Goal: Information Seeking & Learning: Learn about a topic

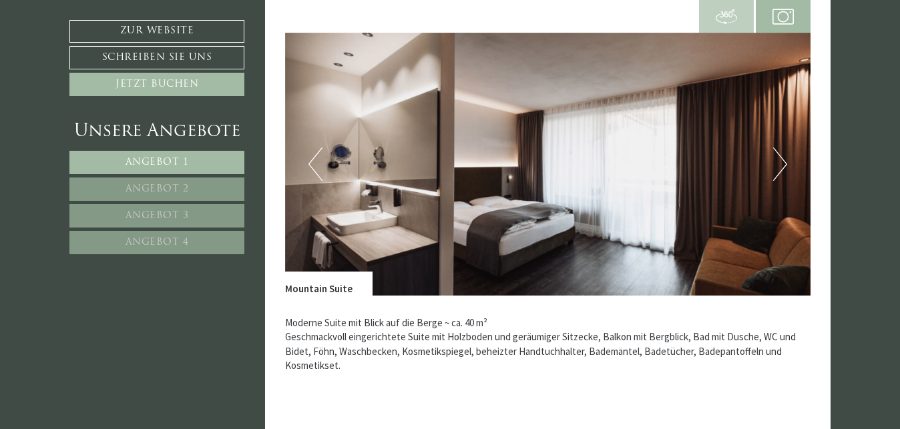
scroll to position [935, 0]
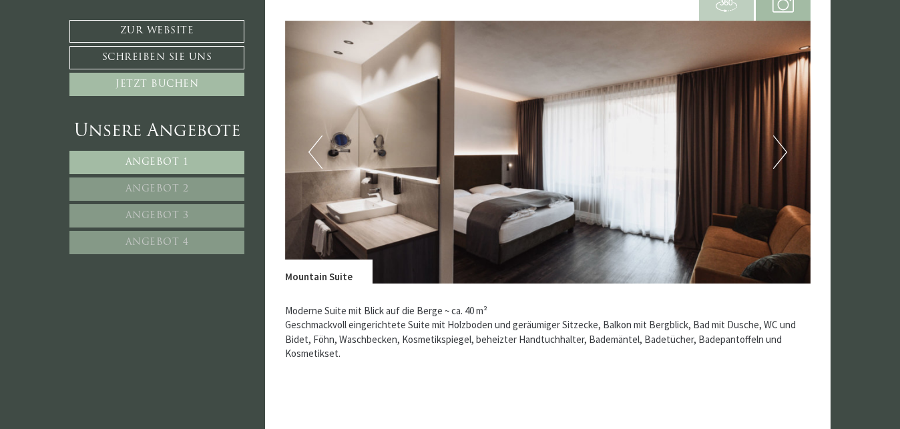
click at [785, 153] on button "Next" at bounding box center [780, 152] width 14 height 33
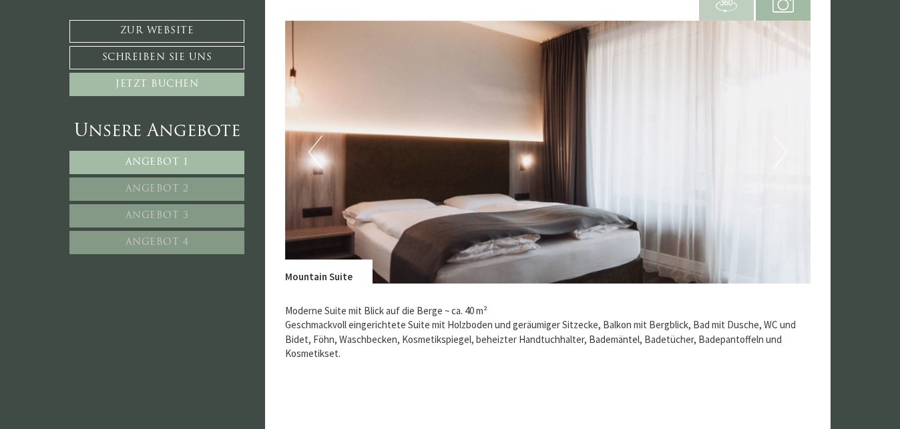
click at [785, 153] on button "Next" at bounding box center [780, 152] width 14 height 33
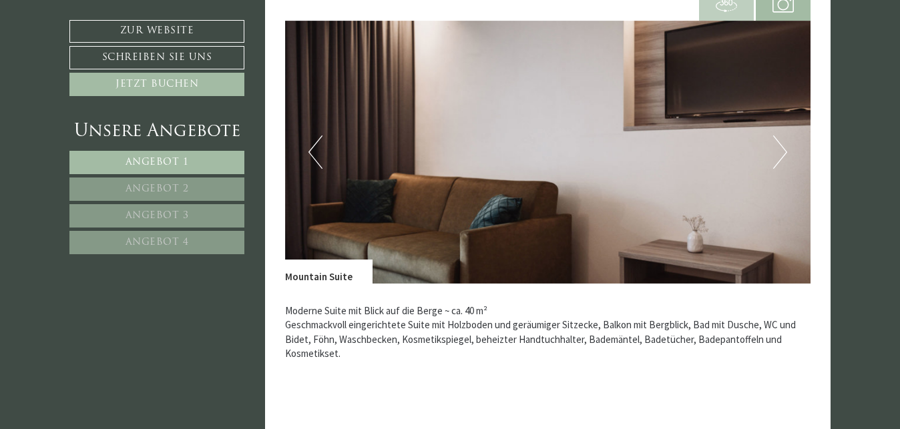
click at [785, 153] on button "Next" at bounding box center [780, 152] width 14 height 33
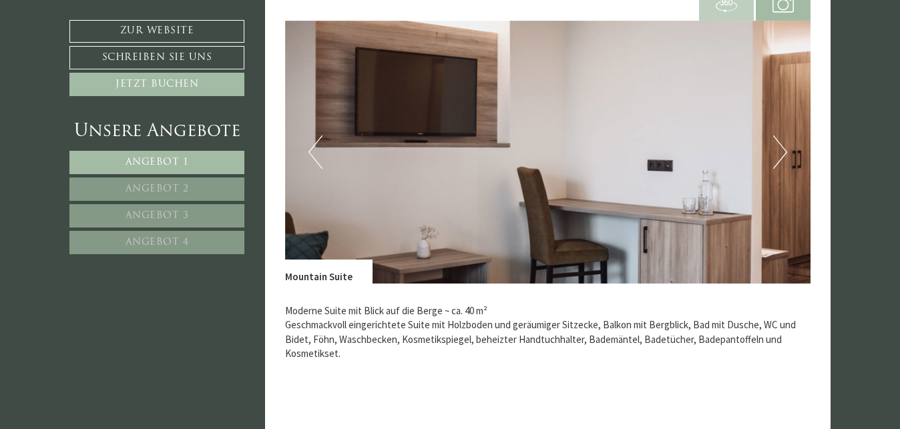
click at [785, 153] on button "Next" at bounding box center [780, 152] width 14 height 33
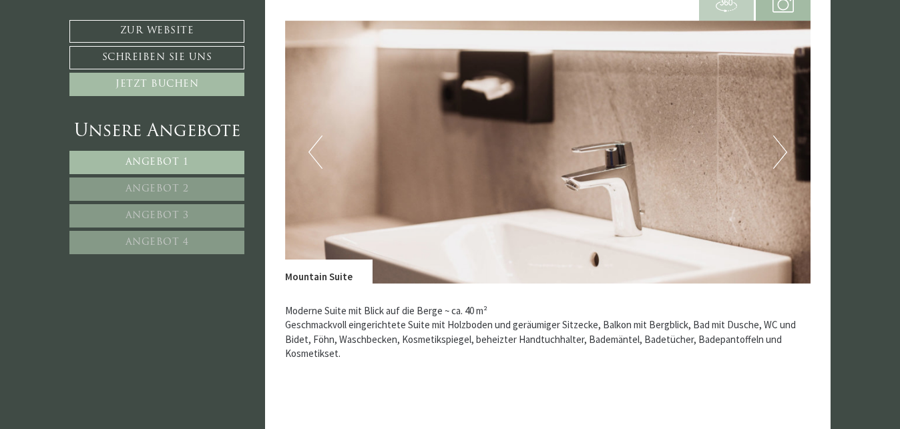
click at [785, 153] on button "Next" at bounding box center [780, 152] width 14 height 33
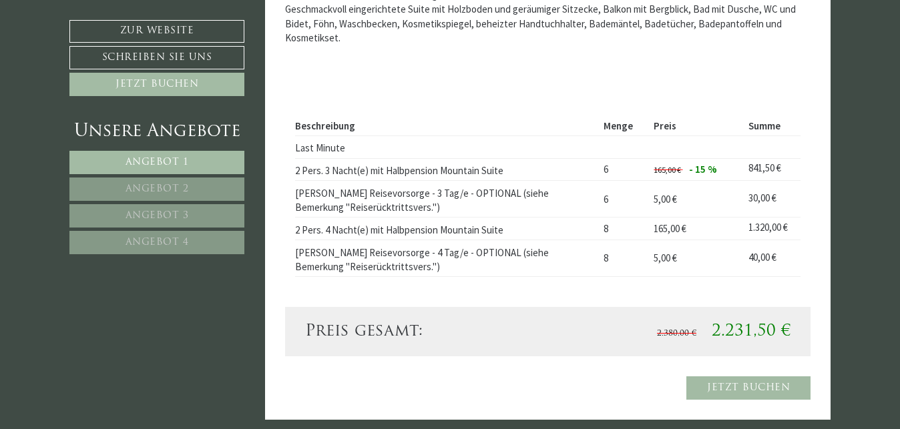
scroll to position [1268, 0]
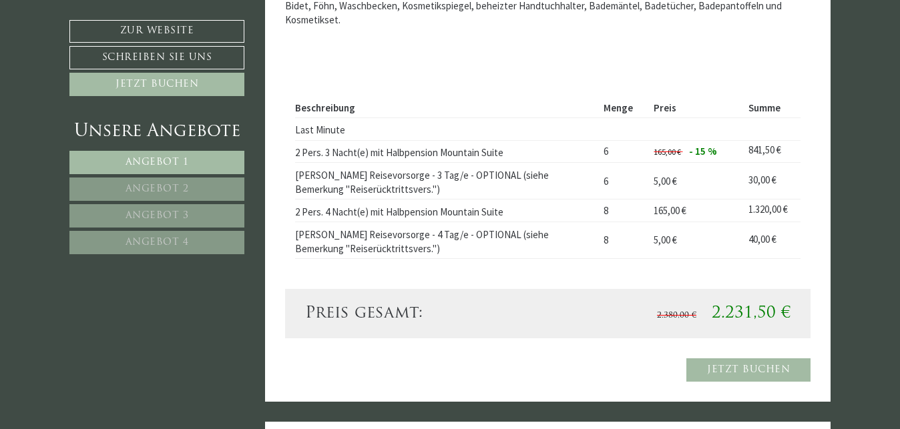
click at [112, 189] on link "Angebot 2" at bounding box center [156, 189] width 175 height 23
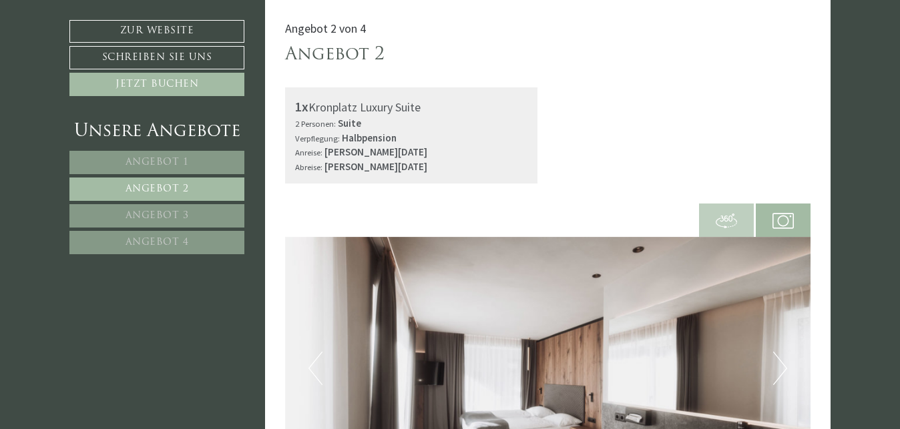
scroll to position [785, 0]
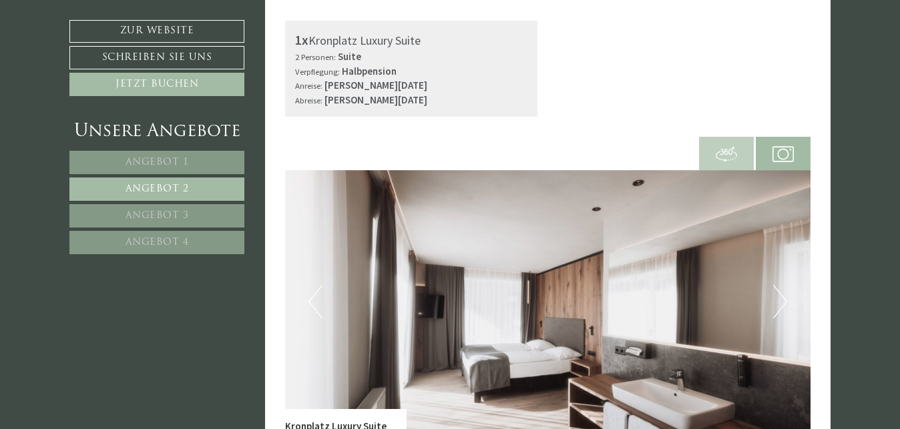
click at [780, 306] on button "Next" at bounding box center [780, 301] width 14 height 33
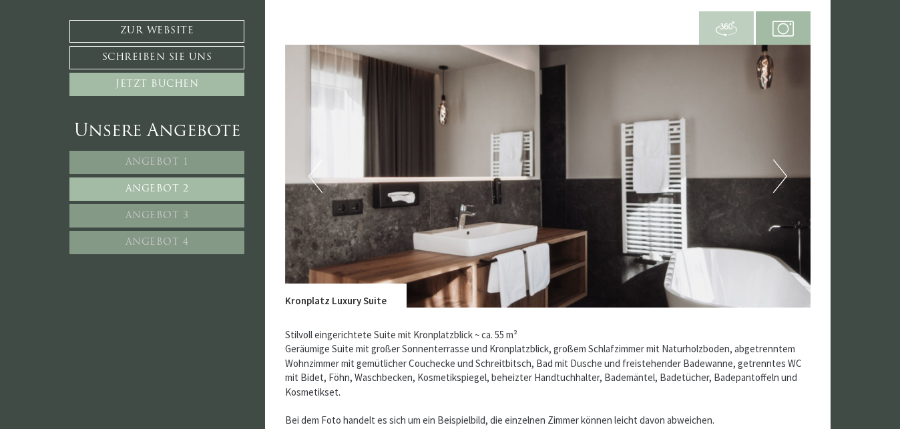
scroll to position [919, 0]
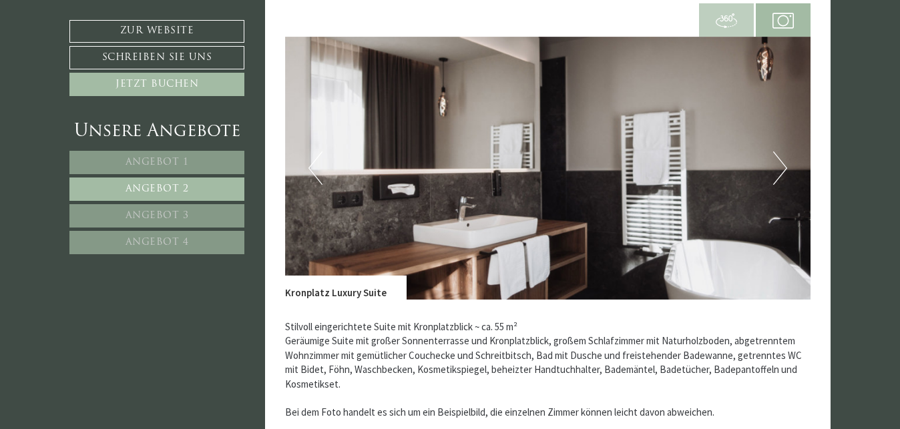
click at [779, 171] on button "Next" at bounding box center [780, 168] width 14 height 33
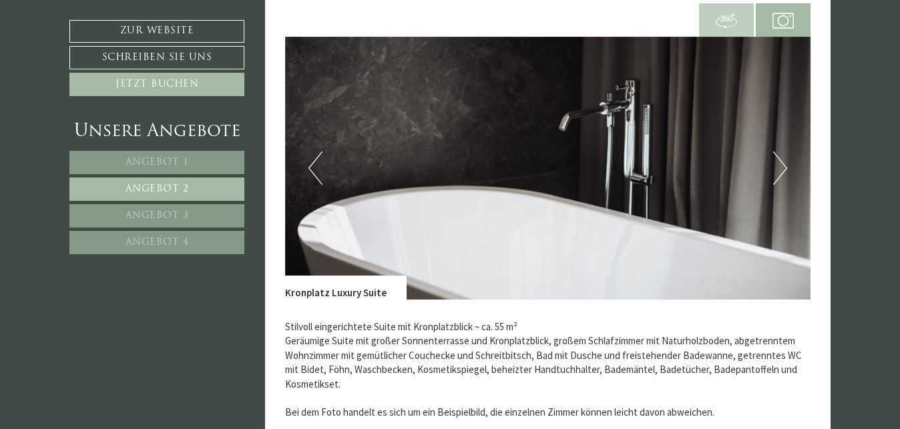
click at [779, 171] on button "Next" at bounding box center [780, 168] width 14 height 33
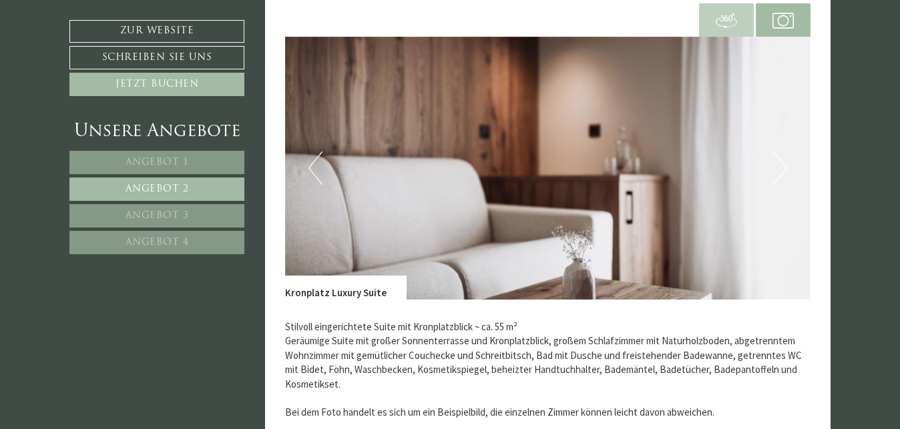
click at [779, 171] on button "Next" at bounding box center [780, 168] width 14 height 33
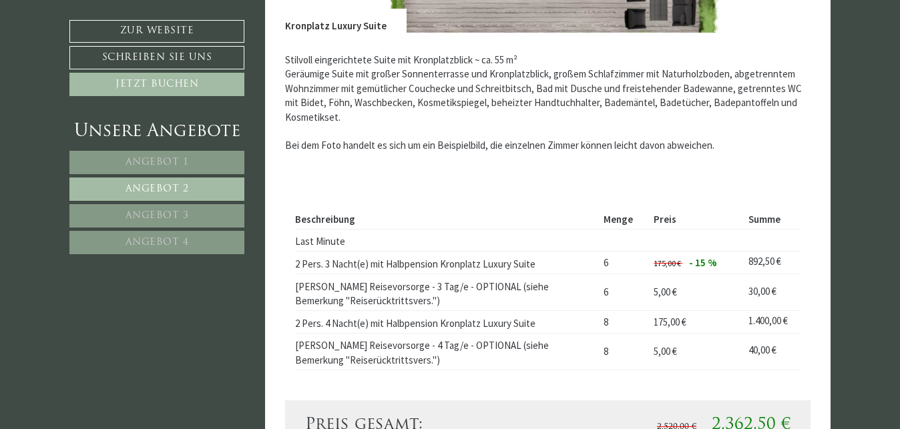
scroll to position [1119, 0]
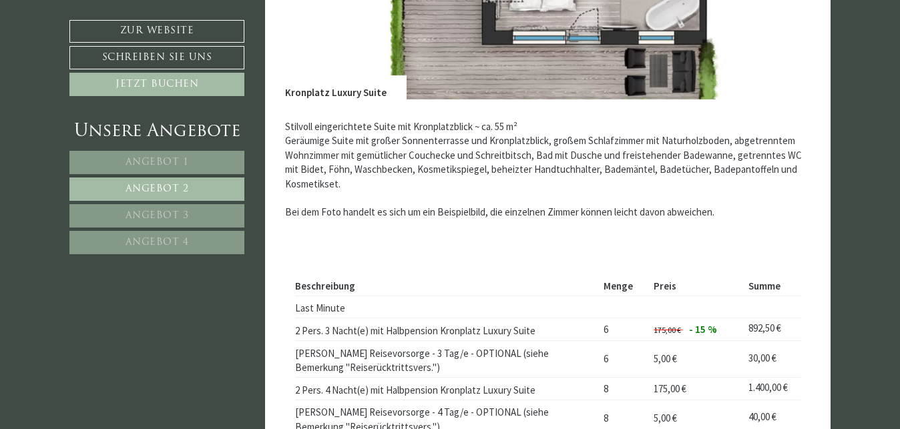
click at [164, 216] on span "Angebot 3" at bounding box center [157, 216] width 63 height 10
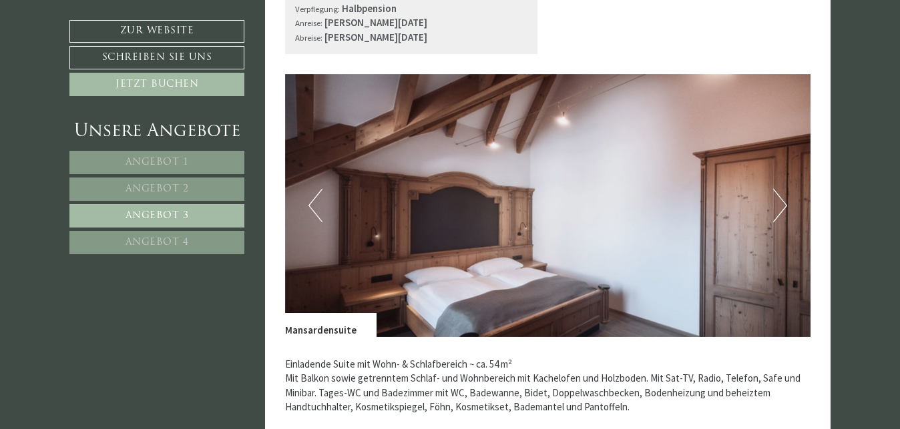
scroll to position [852, 0]
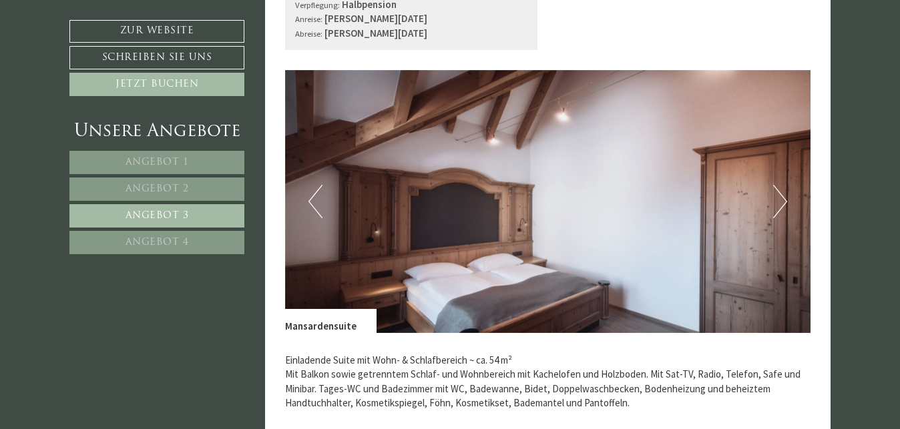
click at [778, 204] on button "Next" at bounding box center [780, 201] width 14 height 33
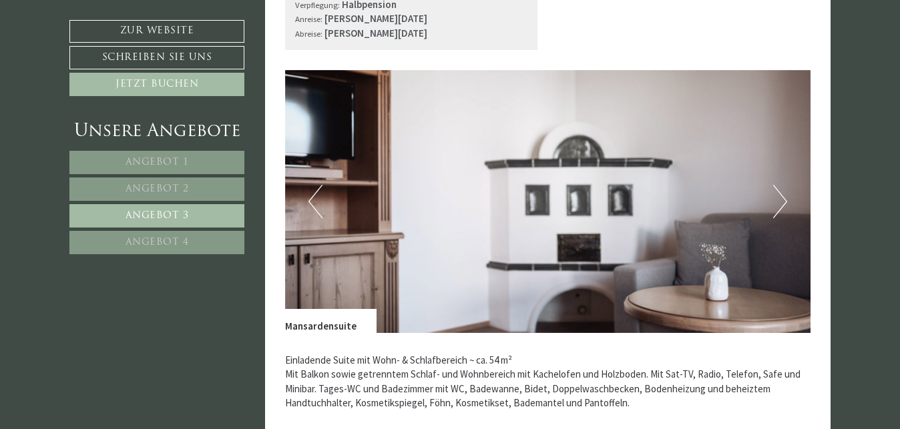
click at [778, 204] on button "Next" at bounding box center [780, 201] width 14 height 33
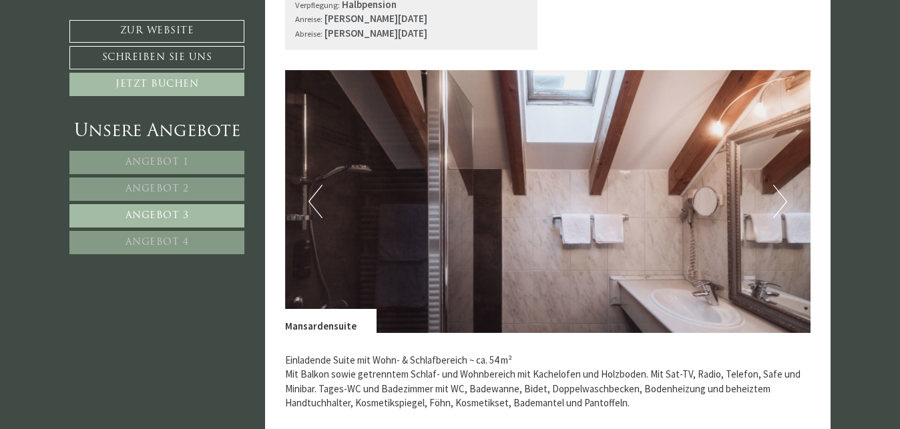
click at [159, 239] on span "Angebot 4" at bounding box center [157, 243] width 63 height 10
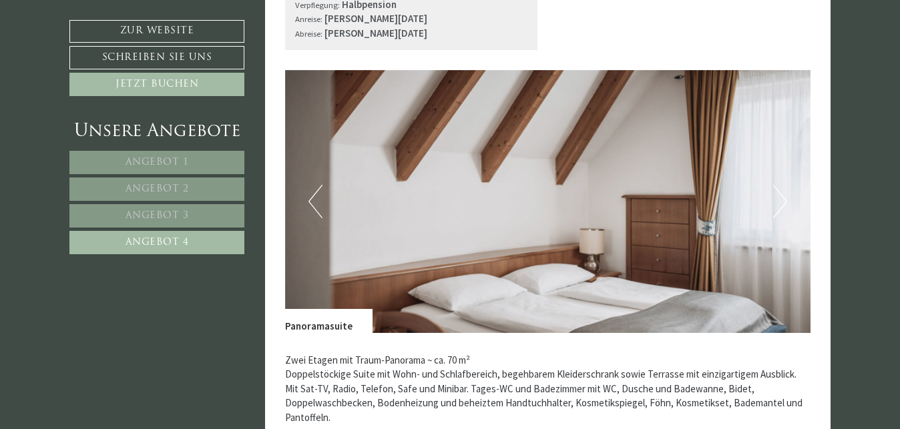
click at [780, 208] on button "Next" at bounding box center [780, 201] width 14 height 33
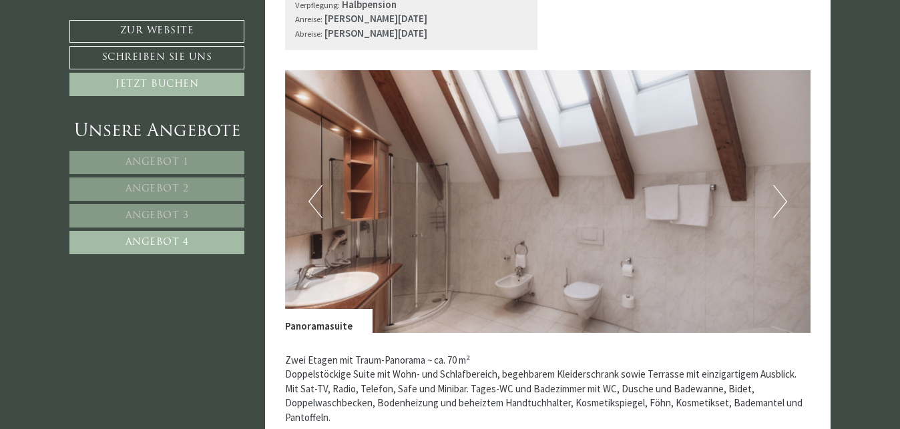
click at [780, 208] on button "Next" at bounding box center [780, 201] width 14 height 33
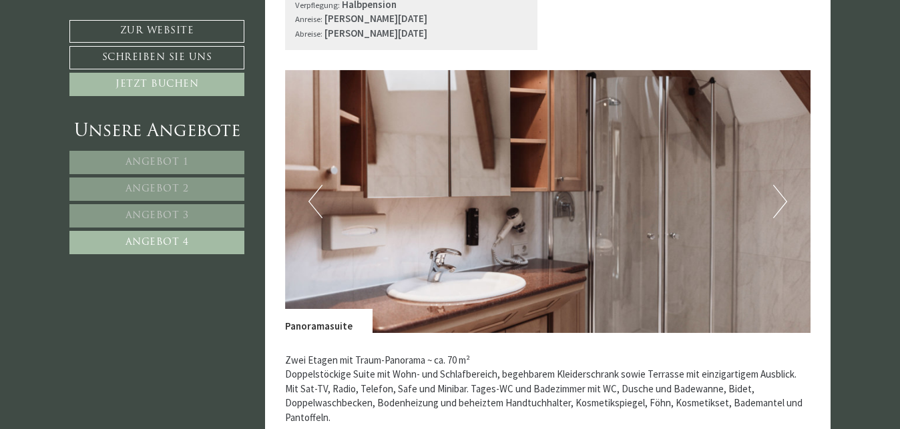
click at [780, 208] on button "Next" at bounding box center [780, 201] width 14 height 33
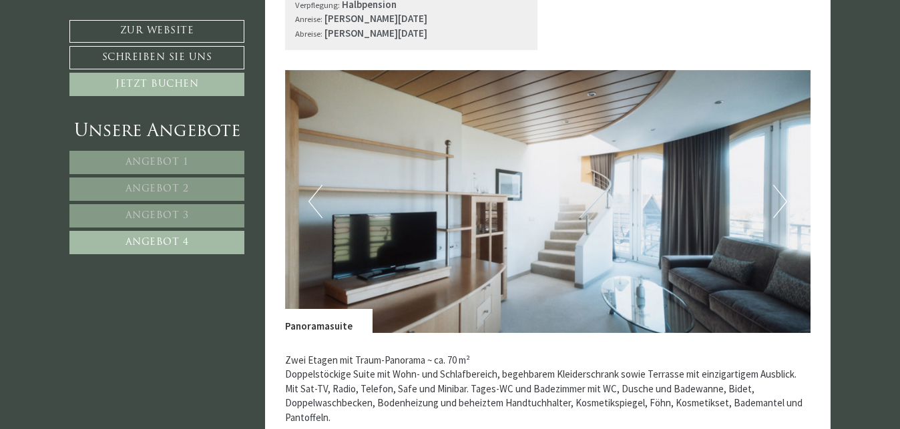
click at [780, 208] on button "Next" at bounding box center [780, 201] width 14 height 33
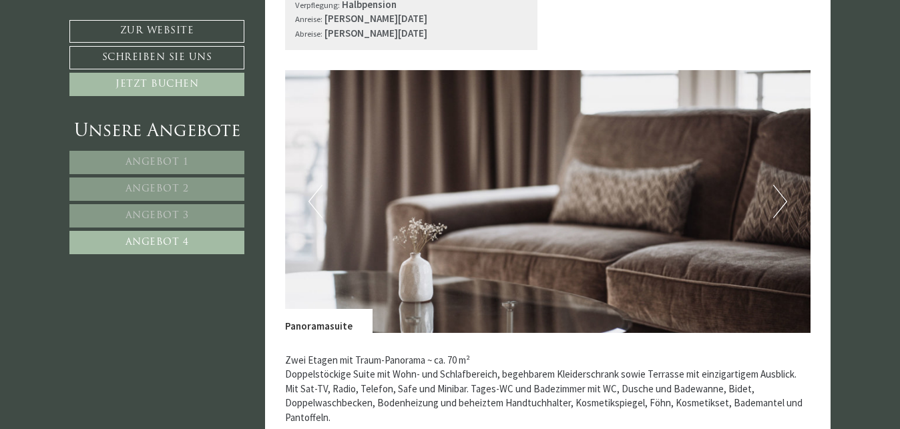
click at [780, 208] on button "Next" at bounding box center [780, 201] width 14 height 33
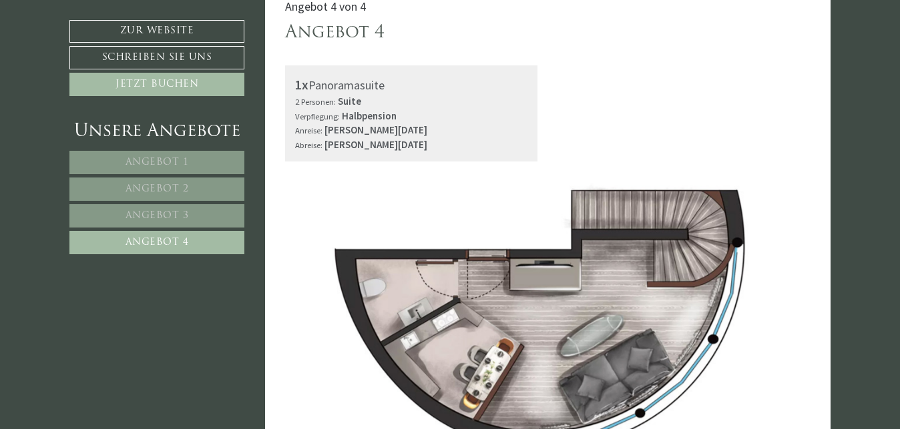
scroll to position [718, 0]
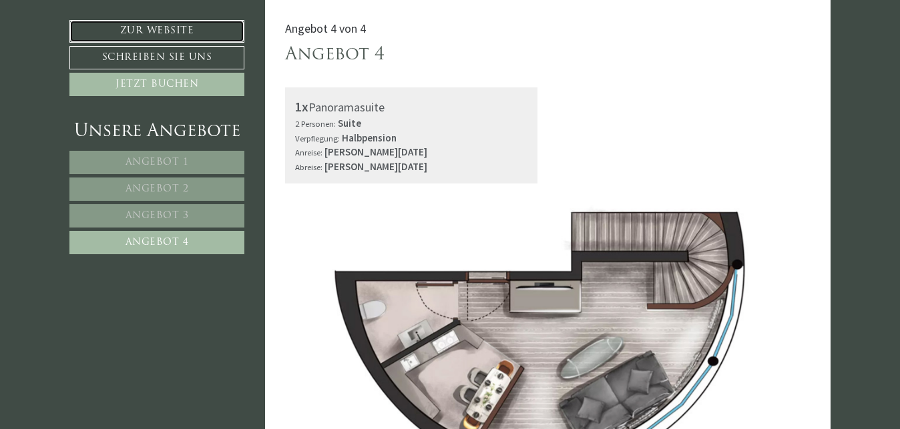
click at [156, 31] on link "Zur Website" at bounding box center [156, 31] width 175 height 23
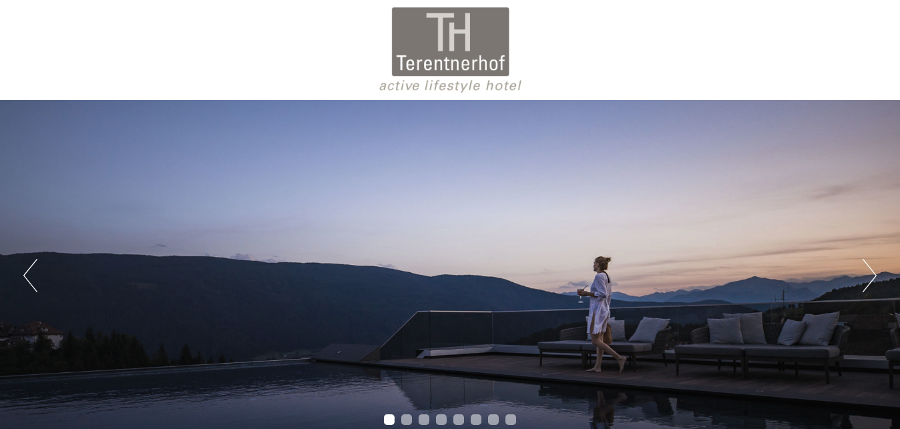
click at [874, 280] on button "Next" at bounding box center [870, 275] width 14 height 33
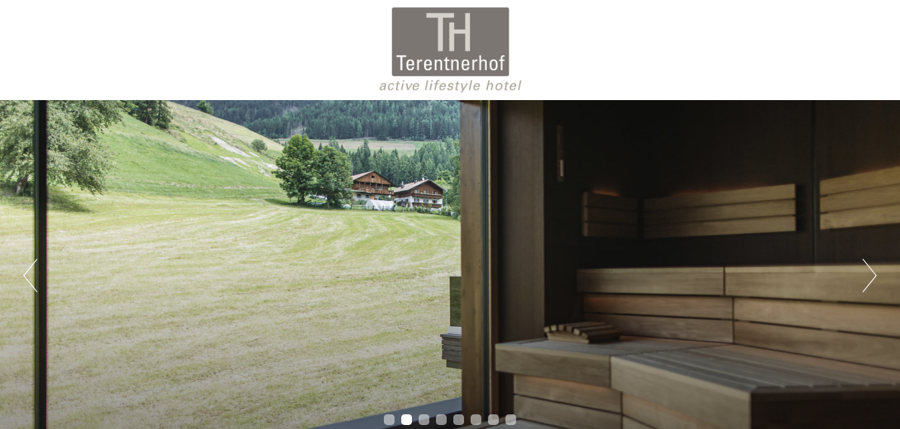
click at [874, 280] on button "Next" at bounding box center [870, 275] width 14 height 33
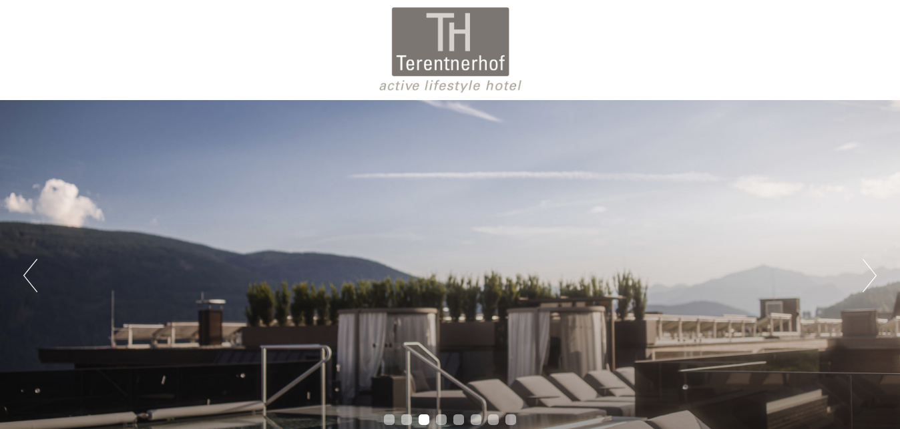
click at [874, 280] on button "Next" at bounding box center [870, 275] width 14 height 33
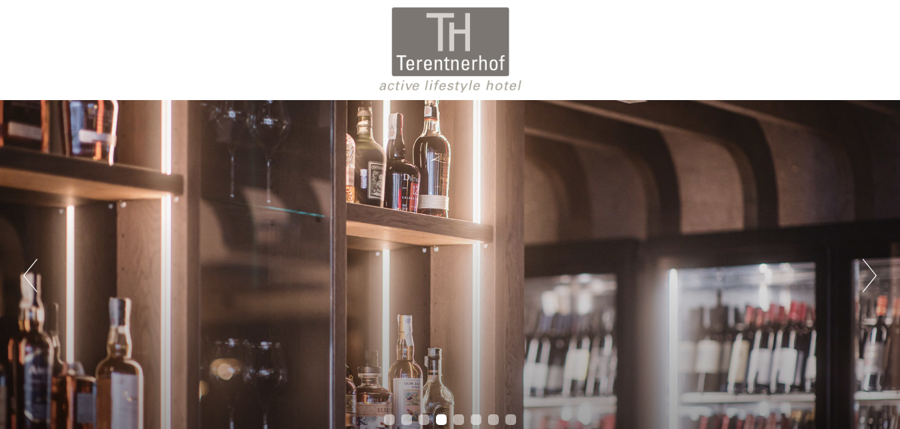
click at [874, 280] on button "Next" at bounding box center [870, 275] width 14 height 33
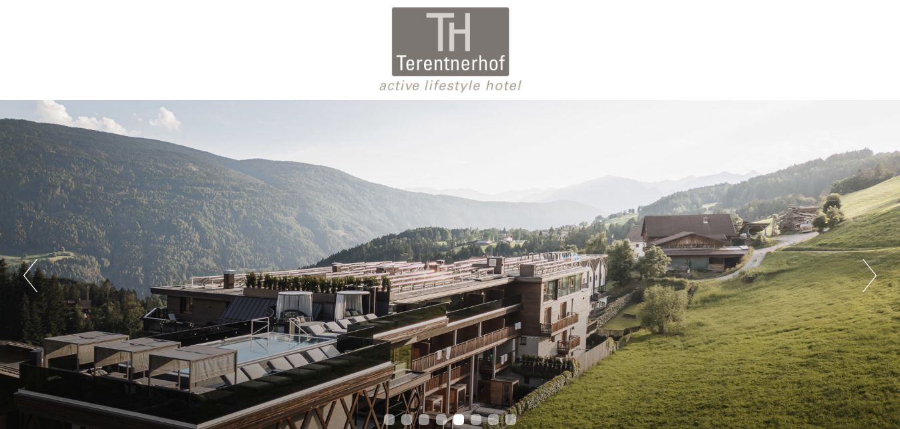
click at [872, 277] on button "Next" at bounding box center [870, 275] width 14 height 33
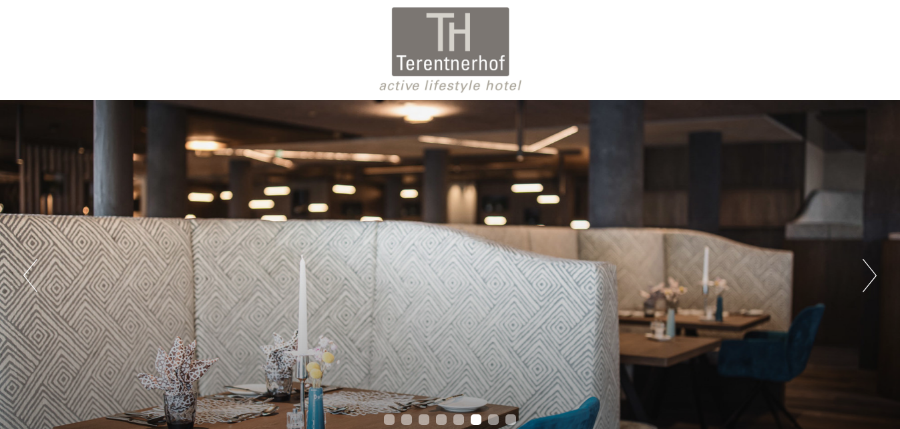
click at [872, 277] on button "Next" at bounding box center [870, 275] width 14 height 33
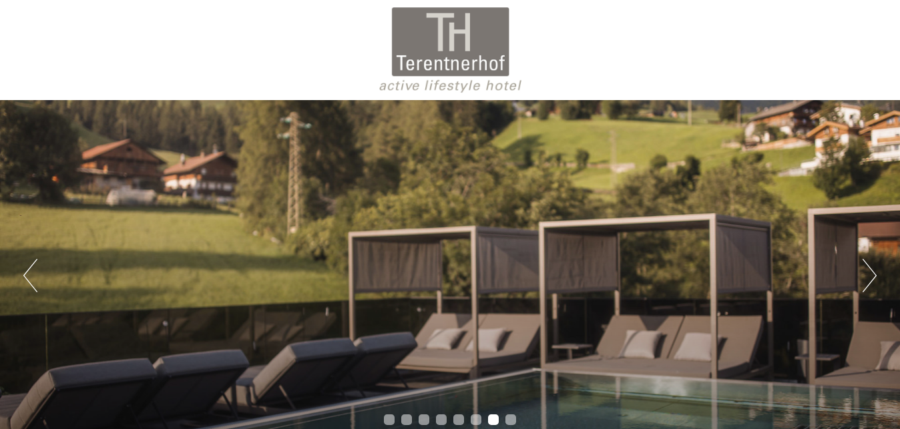
click at [872, 277] on button "Next" at bounding box center [870, 275] width 14 height 33
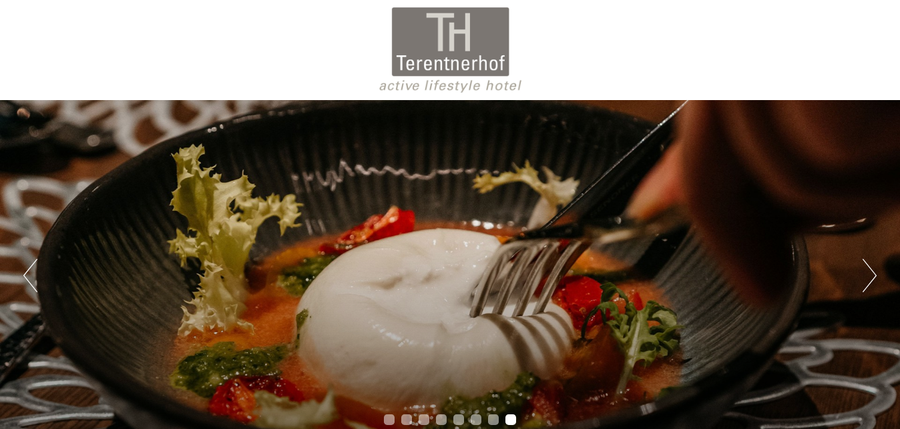
click at [872, 277] on button "Next" at bounding box center [870, 275] width 14 height 33
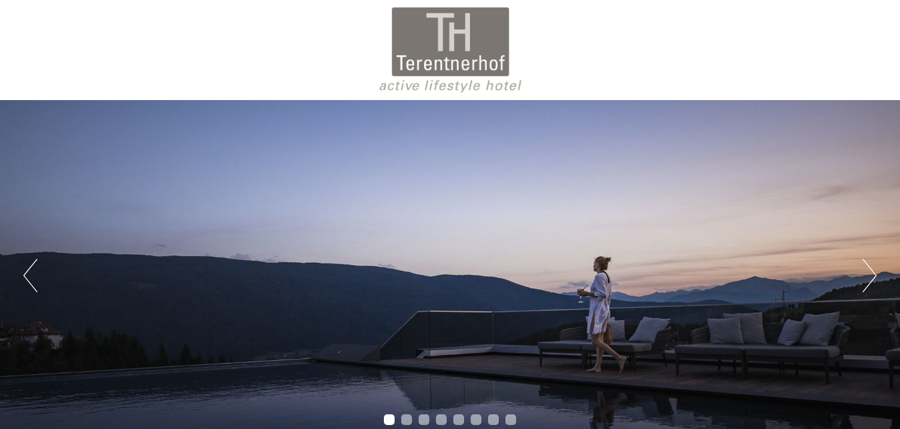
click at [872, 277] on button "Next" at bounding box center [870, 275] width 14 height 33
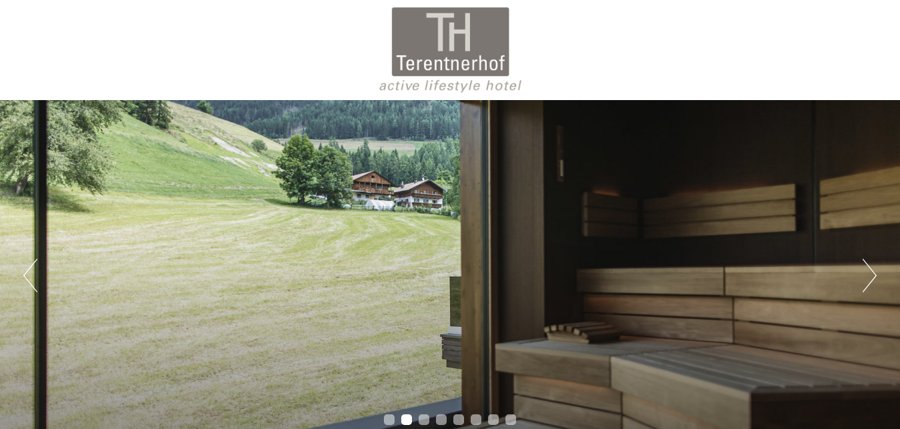
click at [872, 277] on button "Next" at bounding box center [870, 275] width 14 height 33
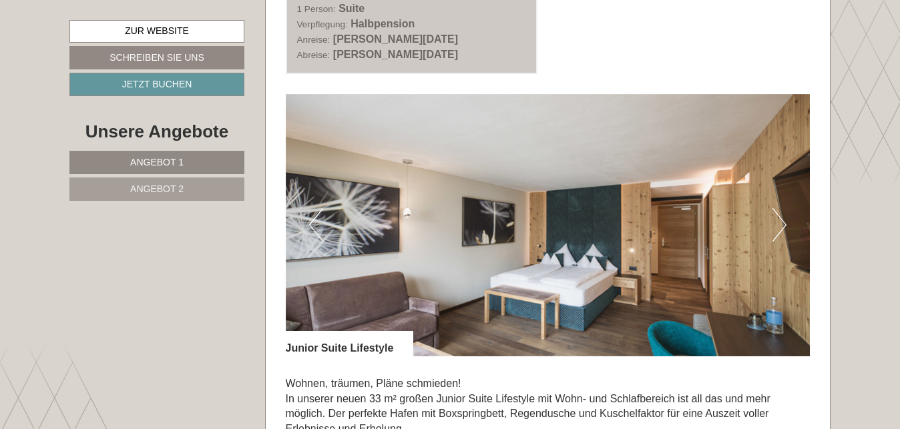
scroll to position [801, 0]
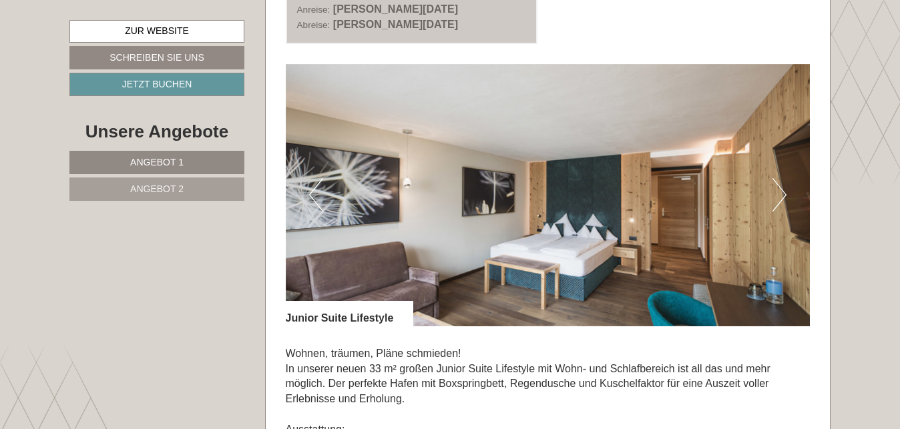
click at [778, 197] on button "Next" at bounding box center [779, 194] width 14 height 33
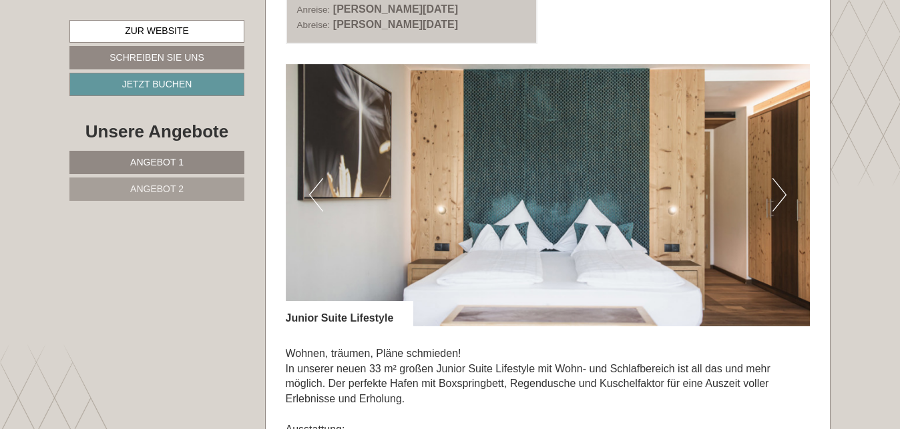
click at [778, 197] on button "Next" at bounding box center [779, 194] width 14 height 33
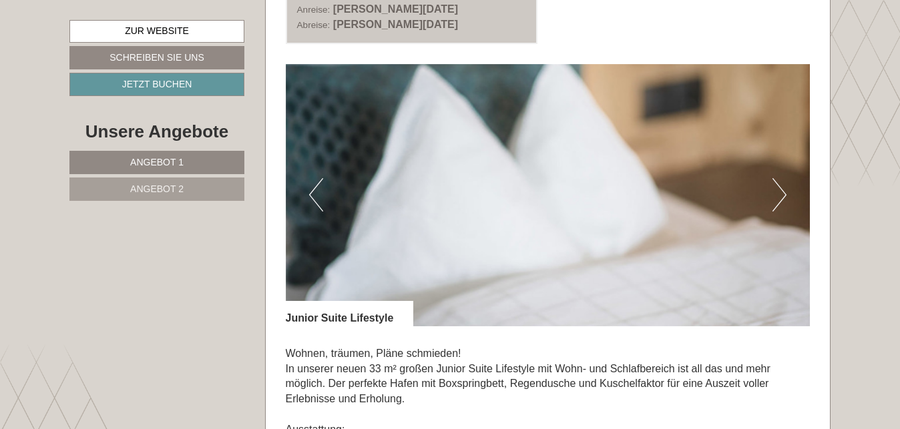
click at [778, 197] on button "Next" at bounding box center [779, 194] width 14 height 33
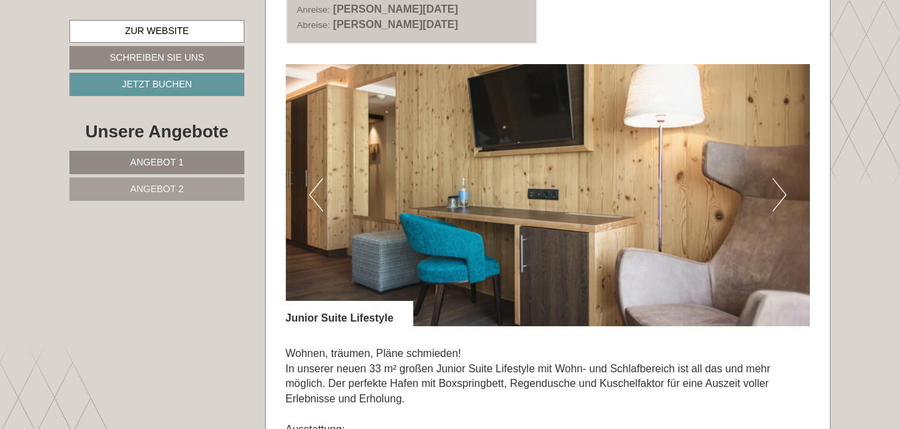
click at [778, 197] on button "Next" at bounding box center [779, 194] width 14 height 33
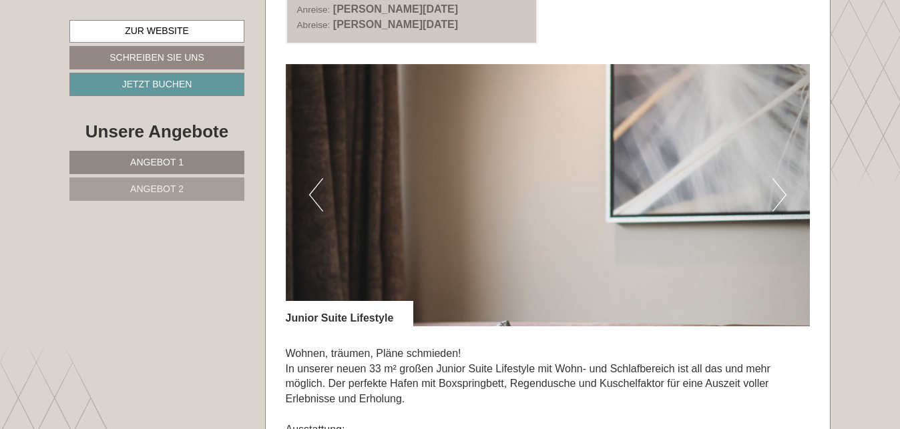
click at [778, 197] on button "Next" at bounding box center [779, 194] width 14 height 33
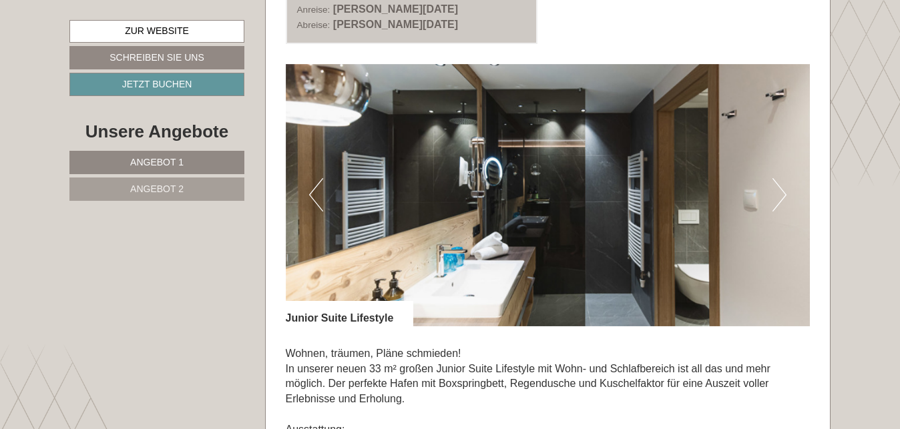
click at [778, 197] on button "Next" at bounding box center [779, 194] width 14 height 33
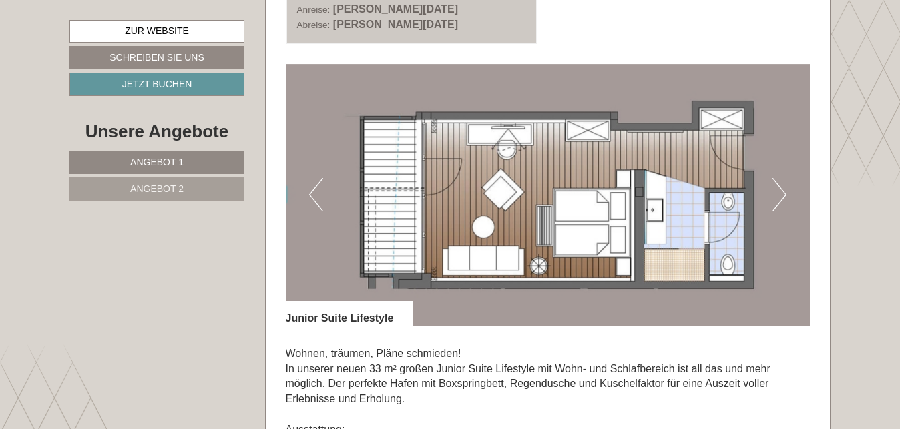
click at [156, 192] on span "Angebot 2" at bounding box center [156, 189] width 53 height 11
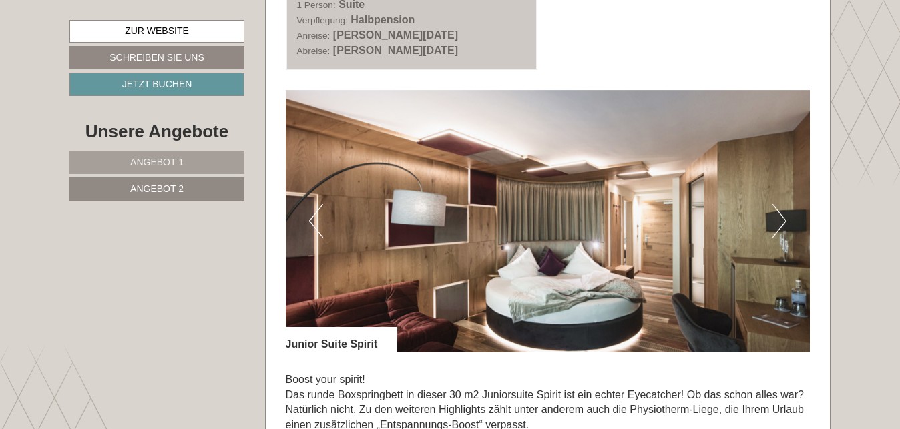
scroll to position [788, 0]
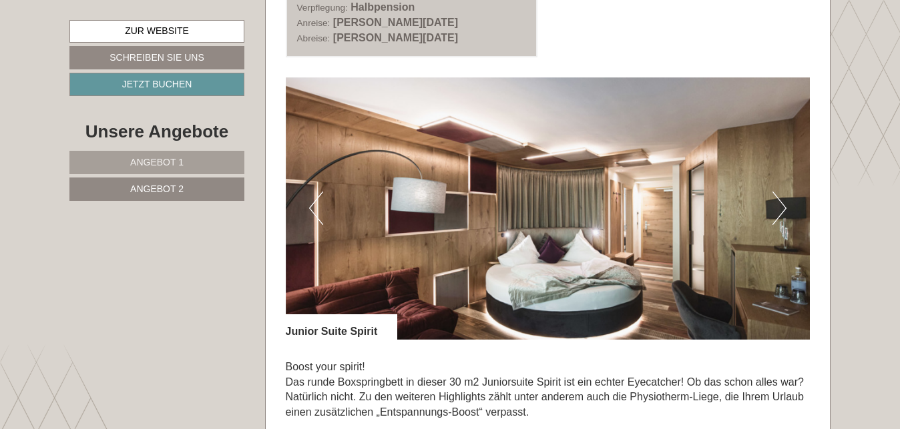
click at [778, 214] on button "Next" at bounding box center [779, 208] width 14 height 33
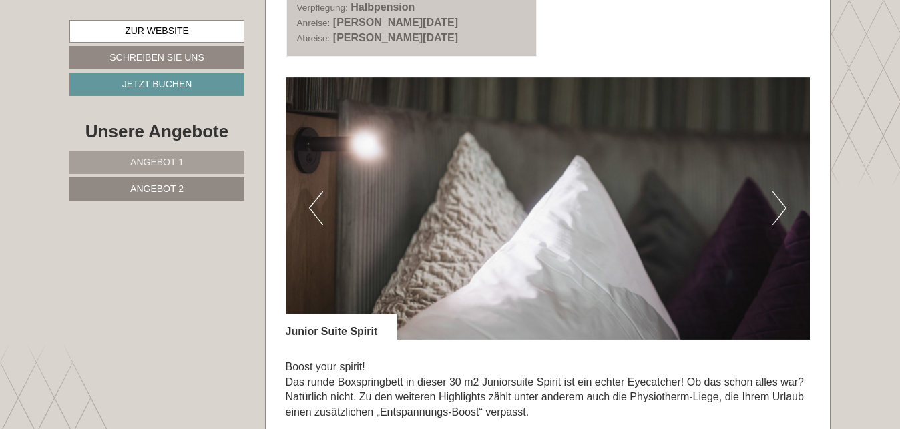
click at [778, 214] on button "Next" at bounding box center [779, 208] width 14 height 33
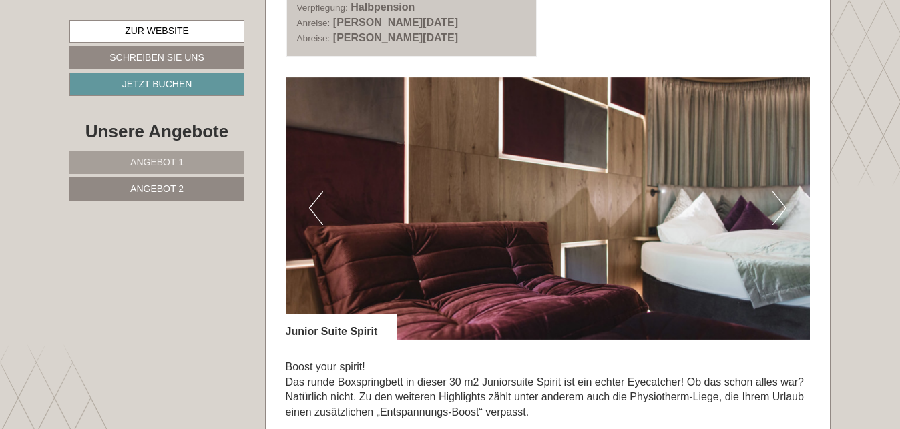
click at [778, 214] on button "Next" at bounding box center [779, 208] width 14 height 33
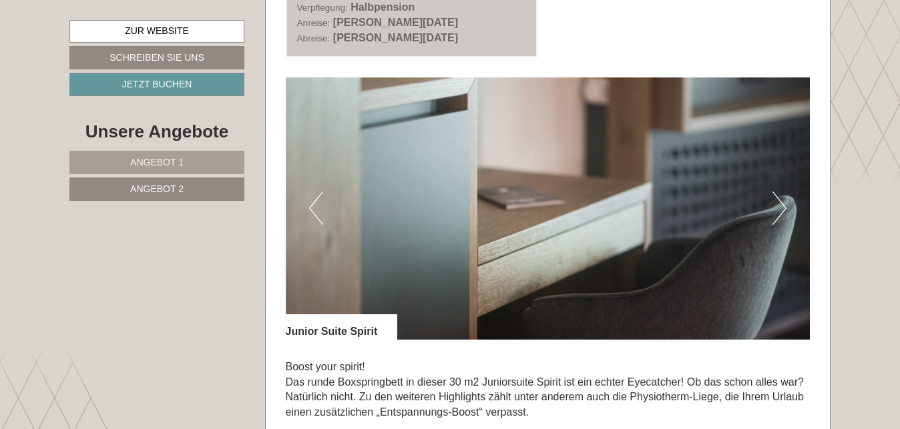
click at [778, 214] on button "Next" at bounding box center [779, 208] width 14 height 33
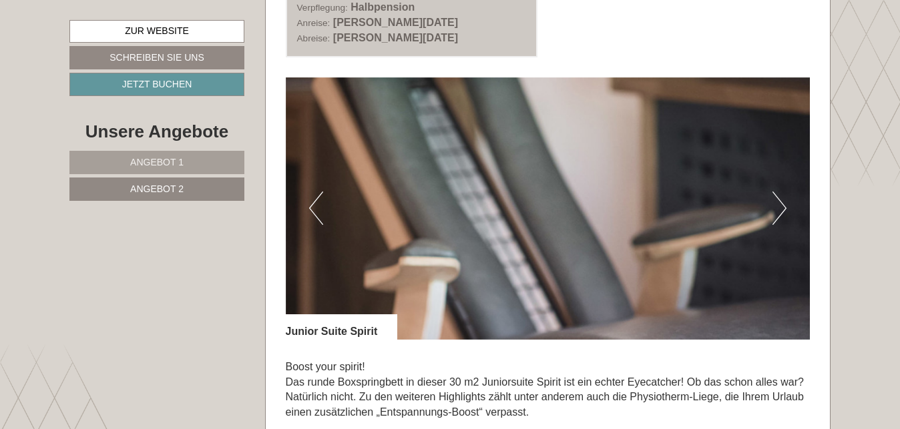
click at [778, 214] on button "Next" at bounding box center [779, 208] width 14 height 33
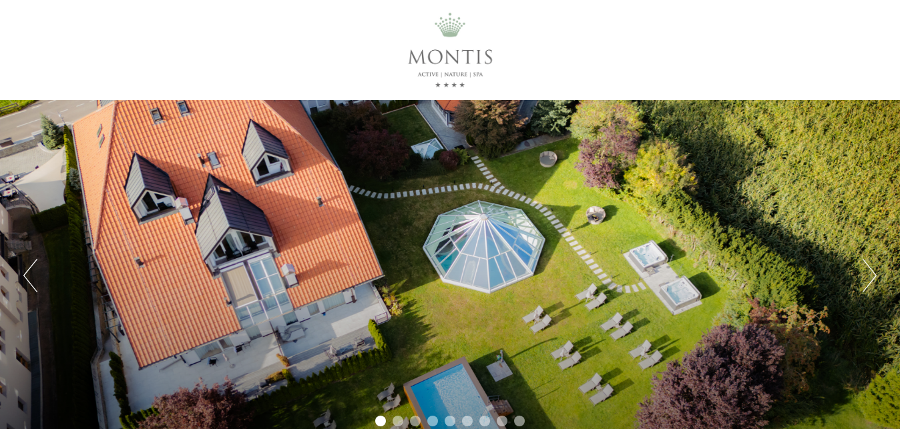
click at [692, 275] on div "Previous Next 1 2 3 4 5 6 7 8 9" at bounding box center [450, 275] width 900 height 351
click at [867, 278] on button "Next" at bounding box center [870, 275] width 14 height 33
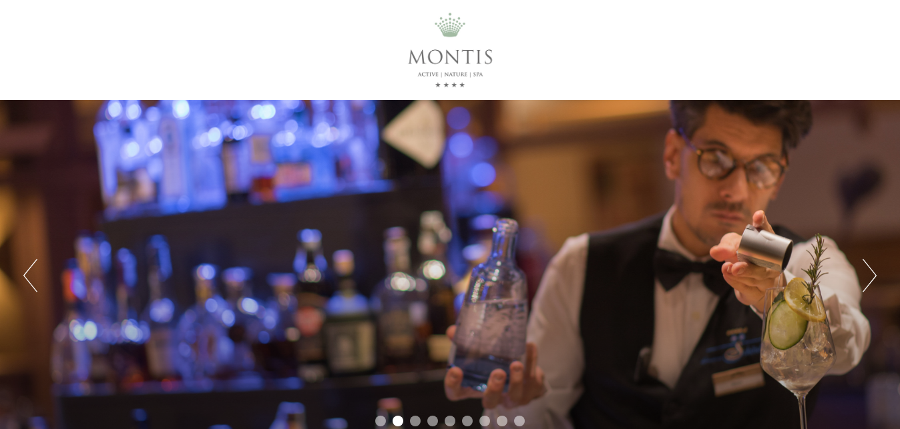
click at [865, 279] on button "Next" at bounding box center [870, 275] width 14 height 33
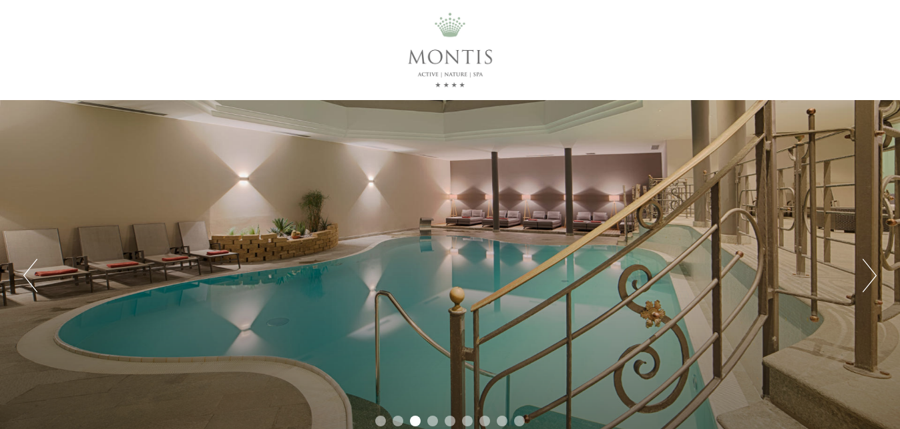
click at [865, 279] on button "Next" at bounding box center [870, 275] width 14 height 33
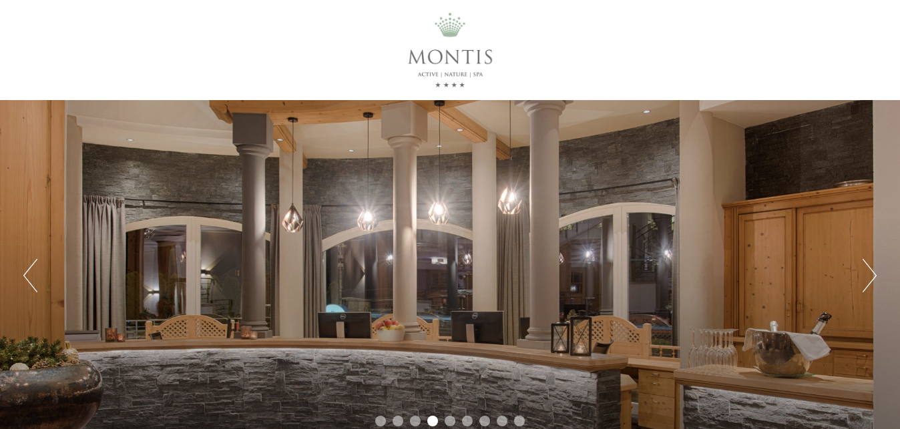
click at [28, 274] on button "Previous" at bounding box center [30, 275] width 14 height 33
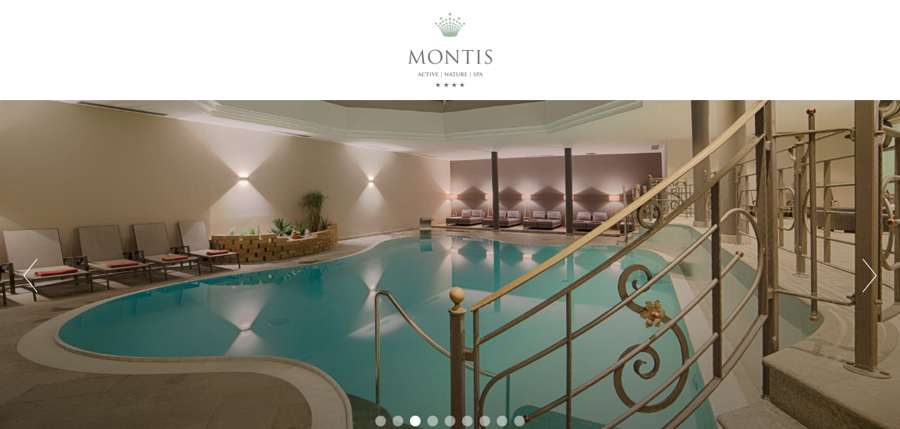
click at [872, 272] on button "Next" at bounding box center [870, 275] width 14 height 33
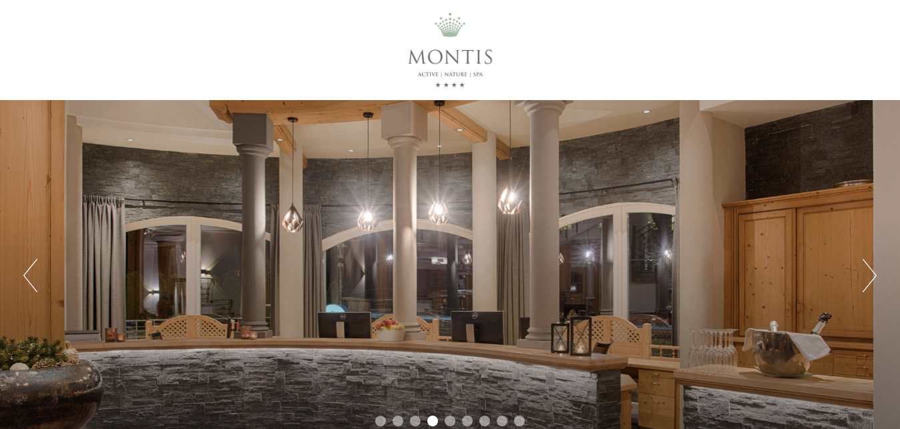
click at [872, 272] on button "Next" at bounding box center [870, 275] width 14 height 33
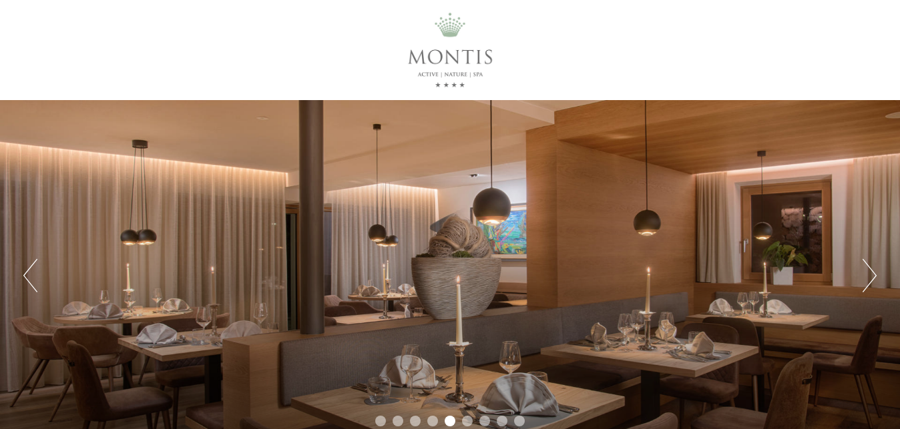
click at [872, 272] on button "Next" at bounding box center [870, 275] width 14 height 33
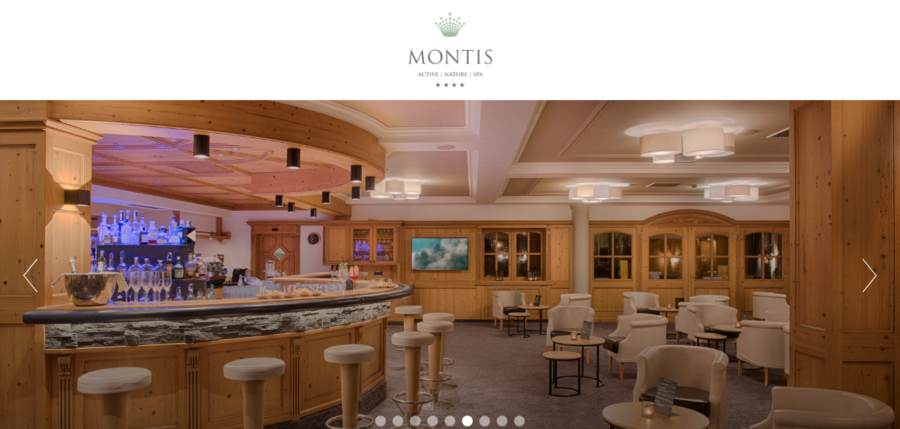
click at [27, 275] on button "Previous" at bounding box center [30, 275] width 14 height 33
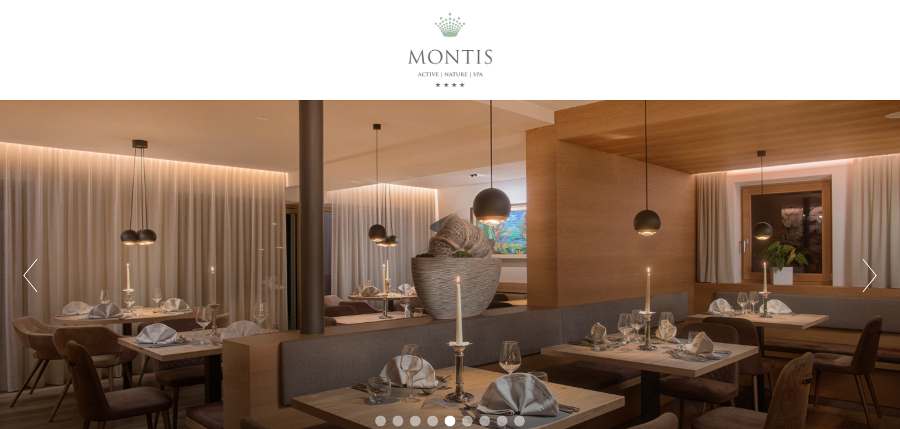
click at [871, 272] on button "Next" at bounding box center [870, 275] width 14 height 33
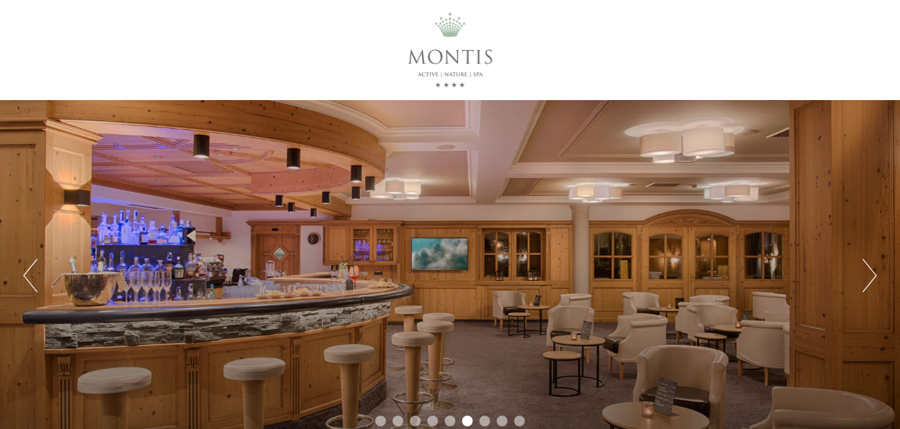
click at [871, 272] on button "Next" at bounding box center [870, 275] width 14 height 33
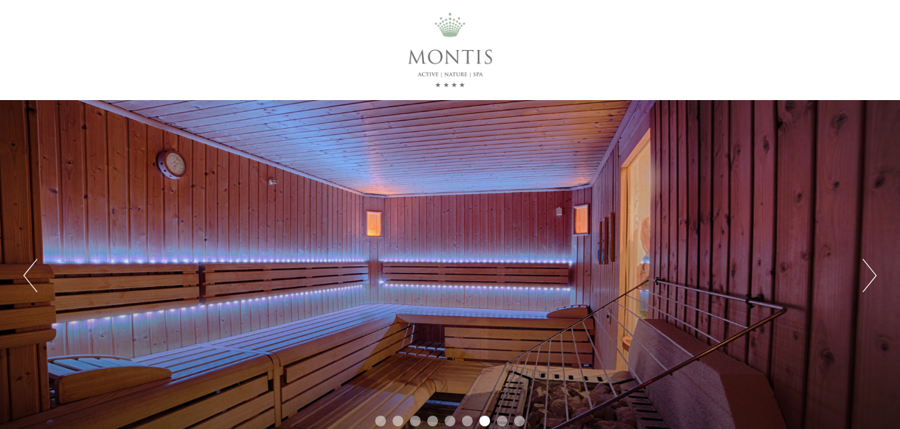
click at [871, 272] on button "Next" at bounding box center [870, 275] width 14 height 33
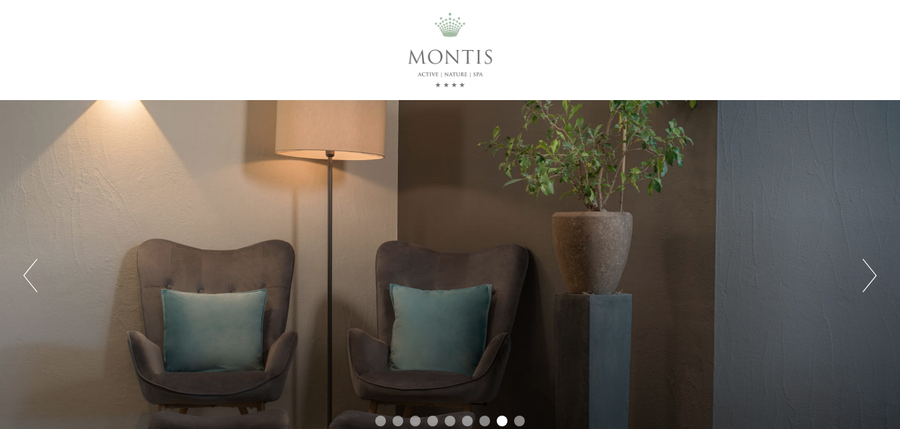
click at [871, 272] on button "Next" at bounding box center [870, 275] width 14 height 33
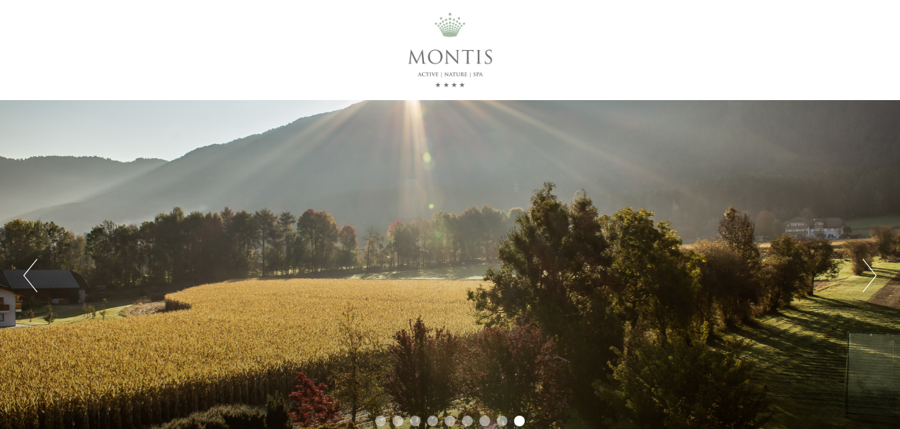
click at [871, 272] on button "Next" at bounding box center [870, 275] width 14 height 33
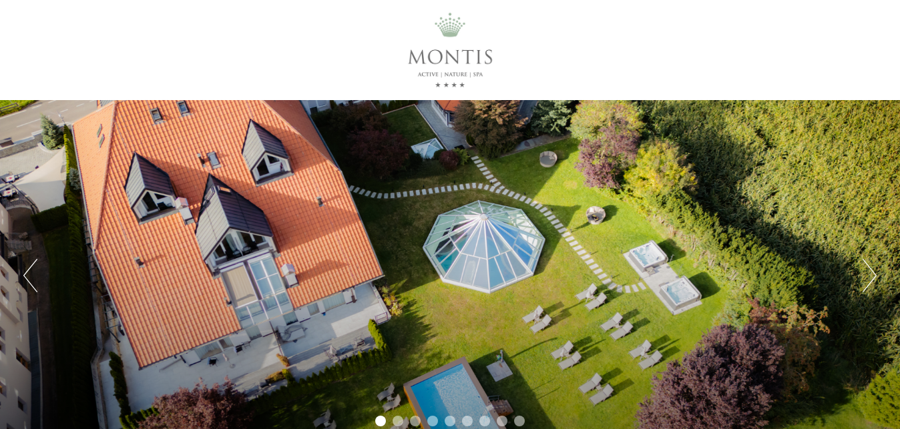
click at [871, 272] on button "Next" at bounding box center [870, 275] width 14 height 33
